Goal: Check status

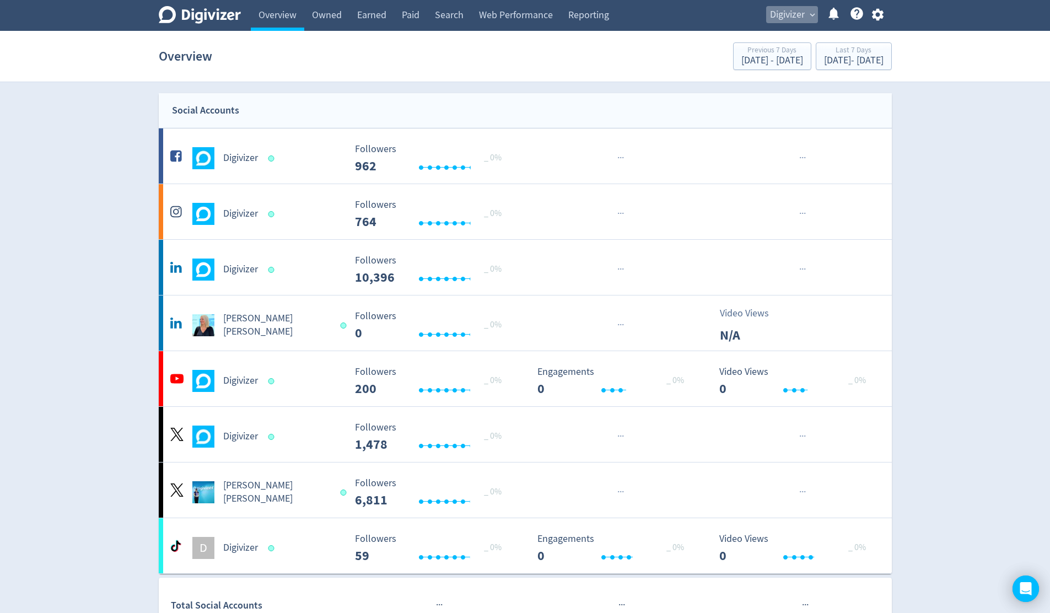
click at [806, 13] on button "Digivizer expand_more" at bounding box center [792, 15] width 52 height 18
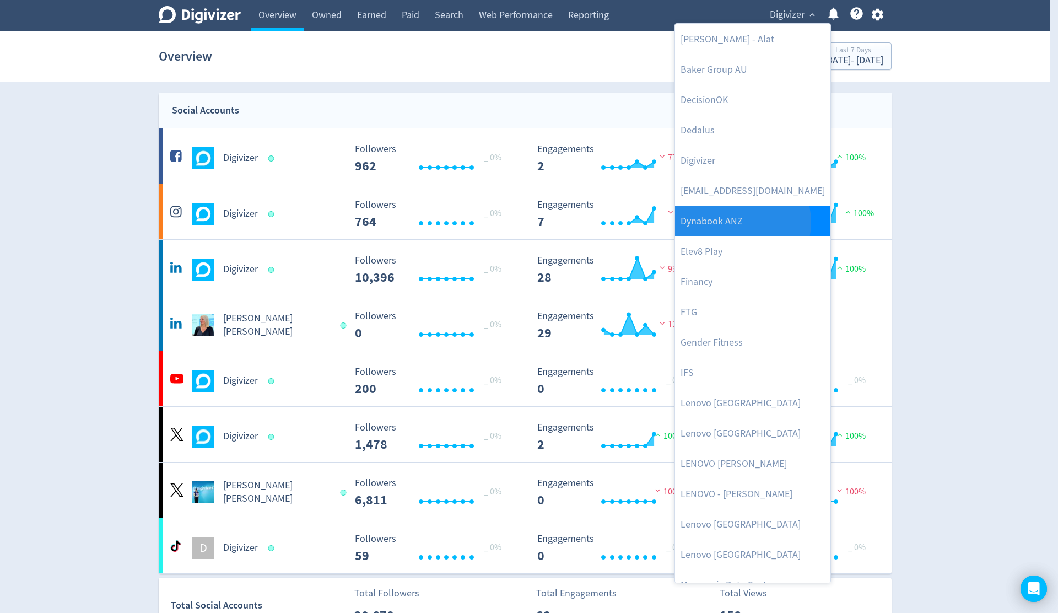
click at [734, 222] on link "Dynabook ANZ" at bounding box center [752, 221] width 155 height 30
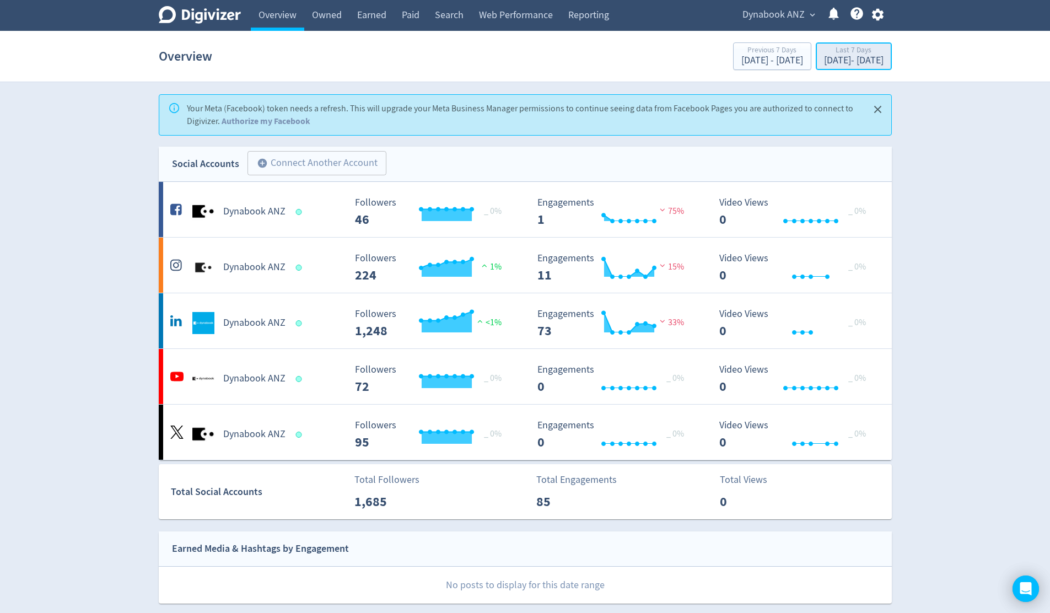
click at [836, 49] on div "Last 7 Days" at bounding box center [854, 50] width 60 height 9
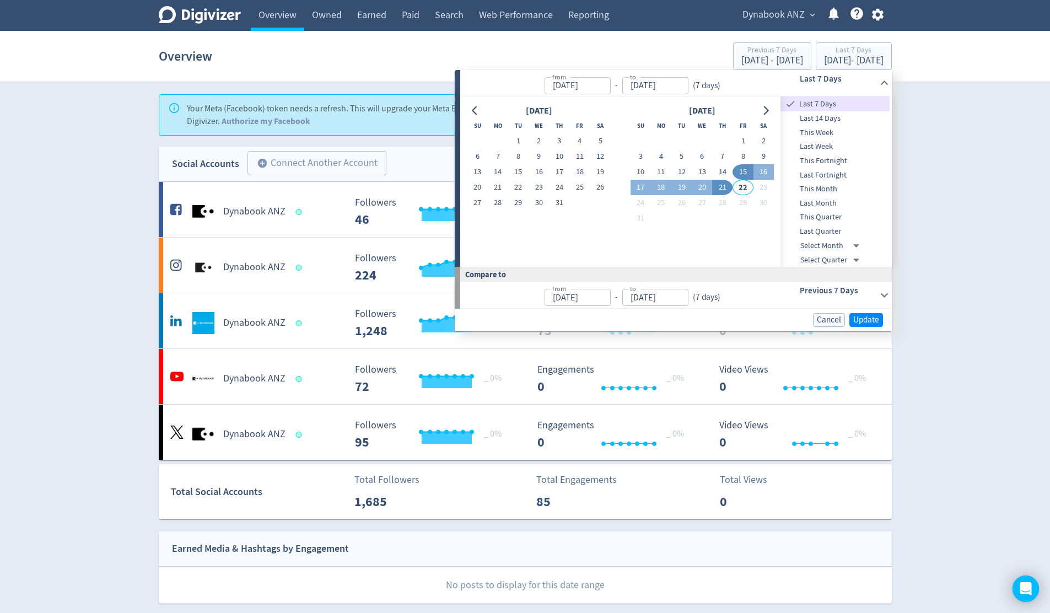
click at [840, 187] on span "This Month" at bounding box center [835, 189] width 109 height 12
type input "[DATE]"
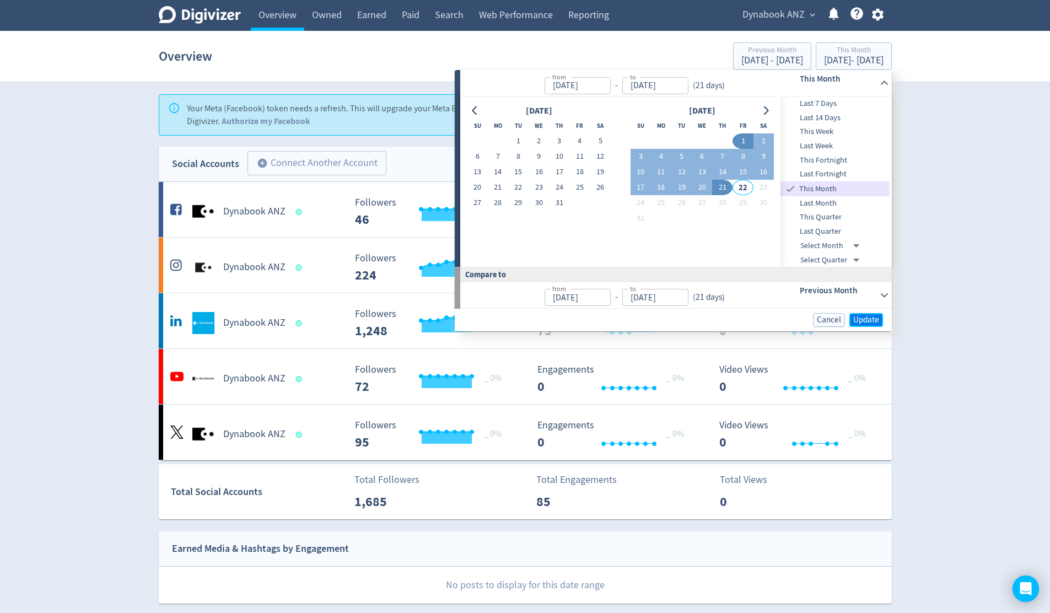
click at [869, 323] on span "Update" at bounding box center [866, 320] width 26 height 8
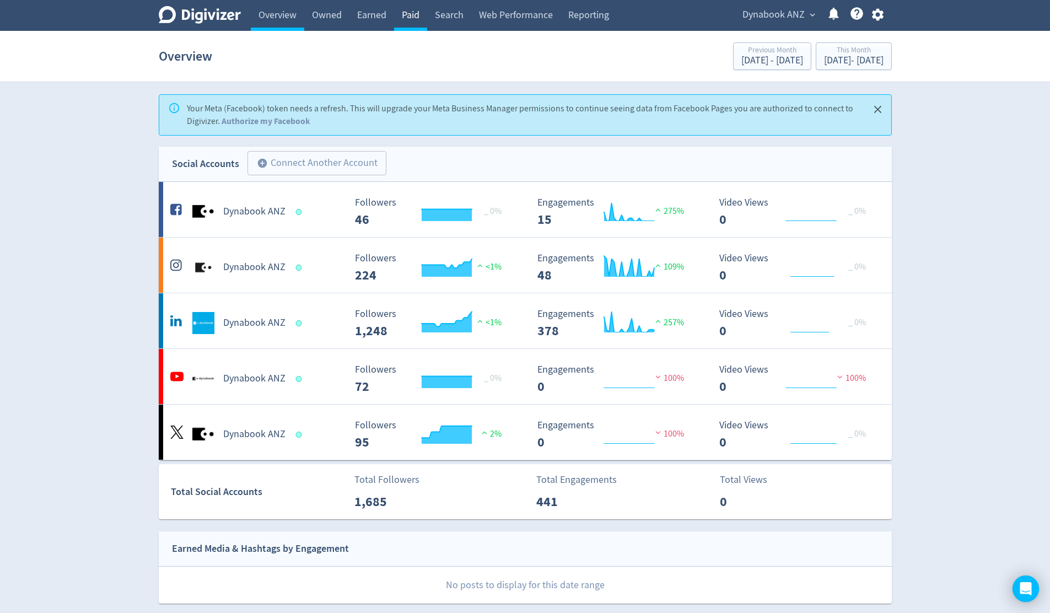
click at [404, 11] on link "Paid" at bounding box center [410, 15] width 33 height 31
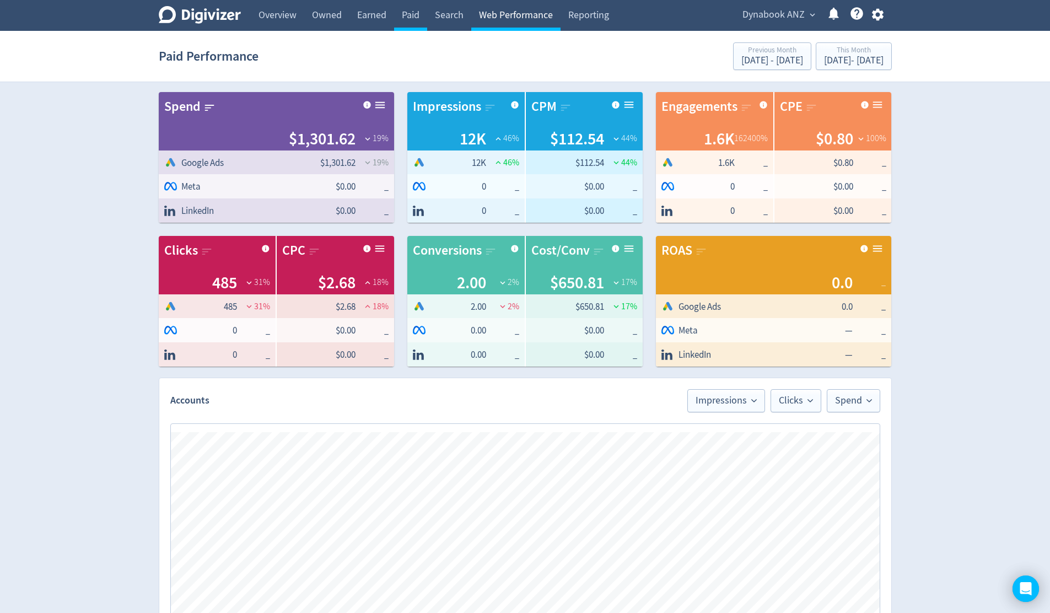
click at [515, 17] on link "Web Performance" at bounding box center [515, 15] width 89 height 31
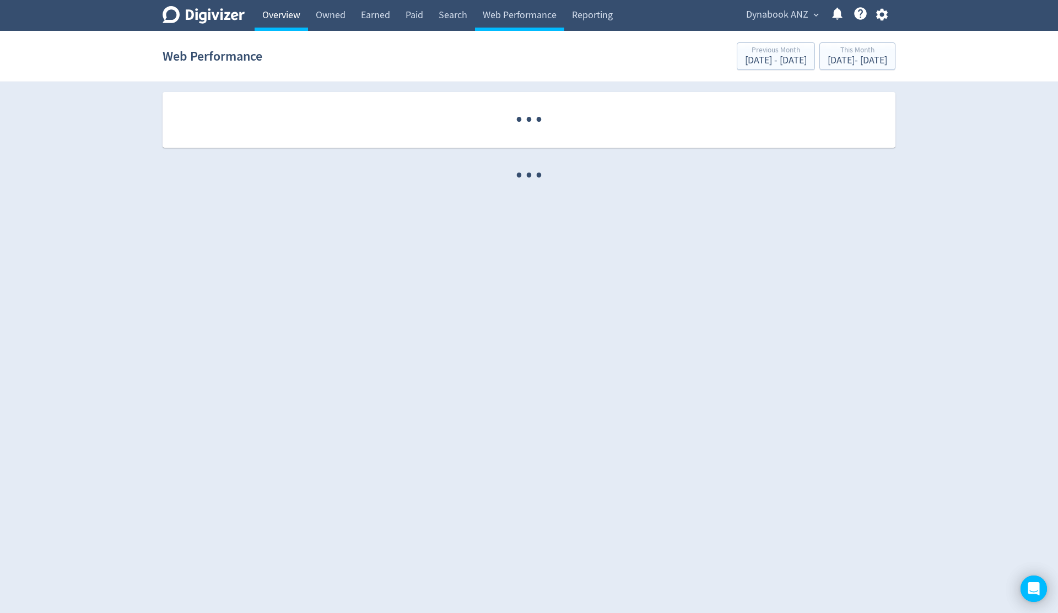
click at [302, 14] on link "Overview" at bounding box center [281, 15] width 53 height 31
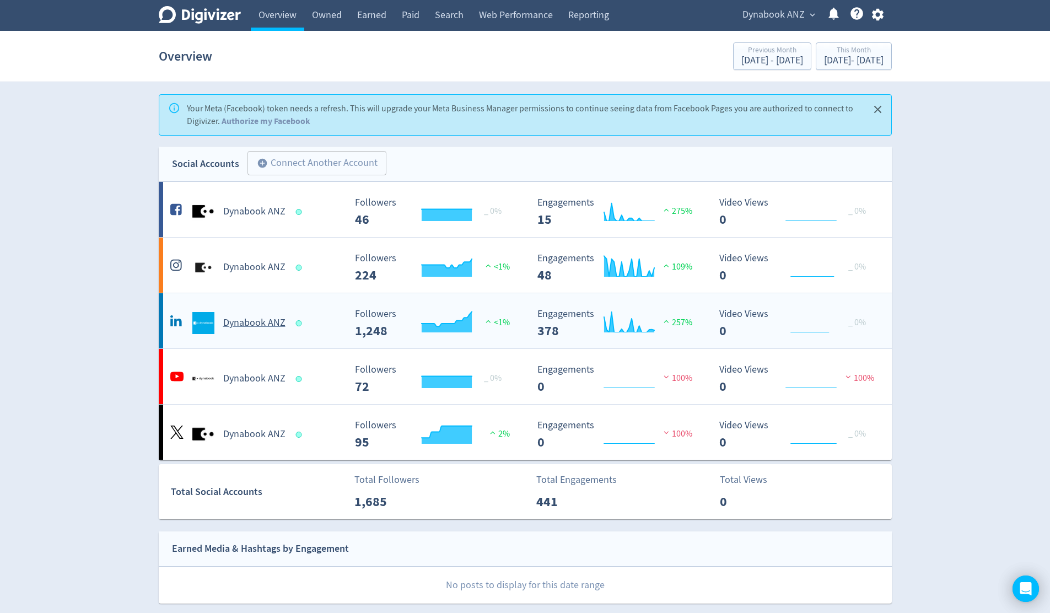
click at [263, 324] on h5 "Dynabook ANZ" at bounding box center [254, 322] width 62 height 13
